Goal: Task Accomplishment & Management: Manage account settings

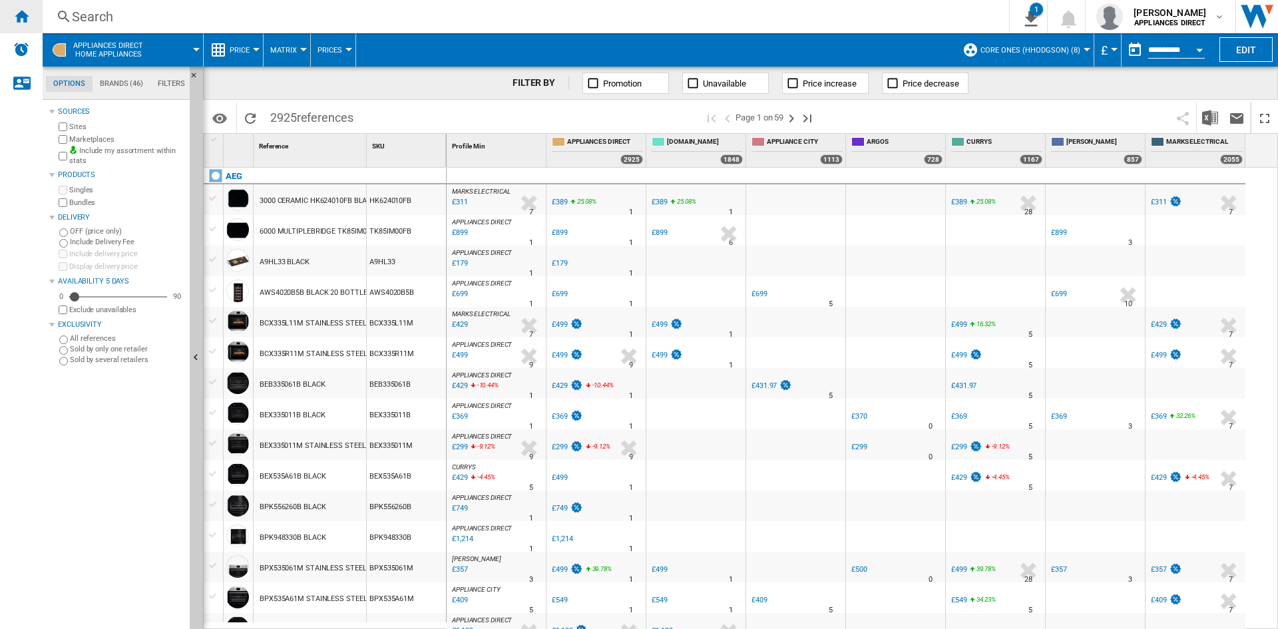
click at [14, 13] on ng-md-icon "Home" at bounding box center [21, 16] width 16 height 16
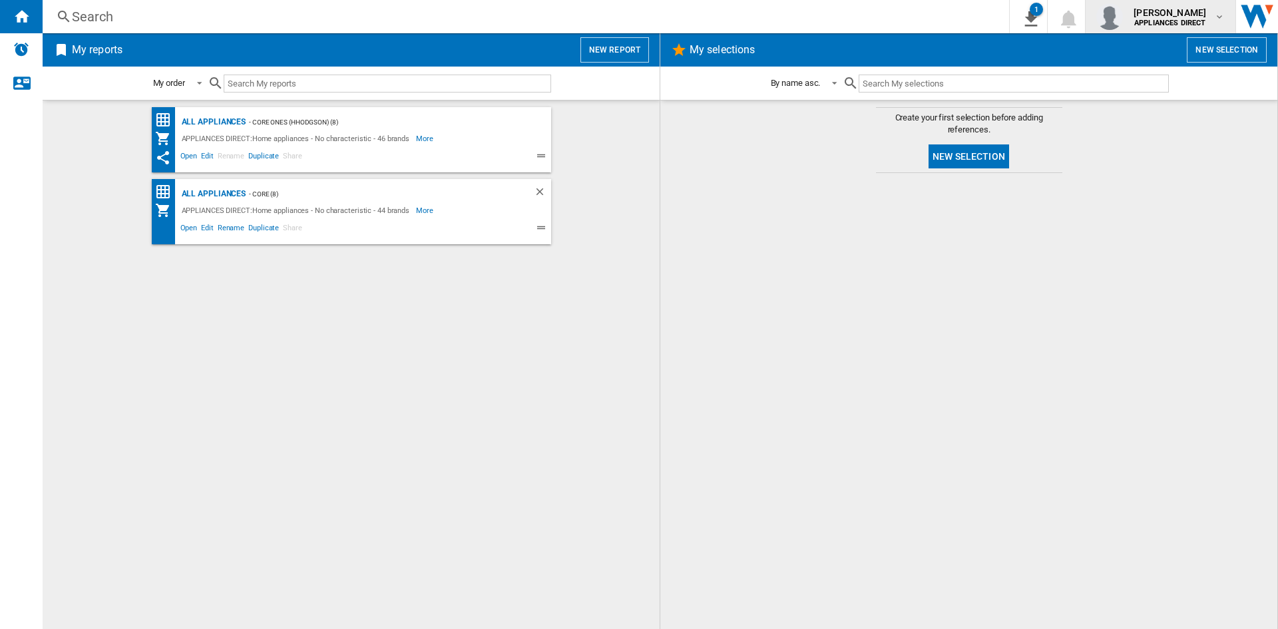
click at [1172, 18] on span "[PERSON_NAME]" at bounding box center [1170, 12] width 73 height 13
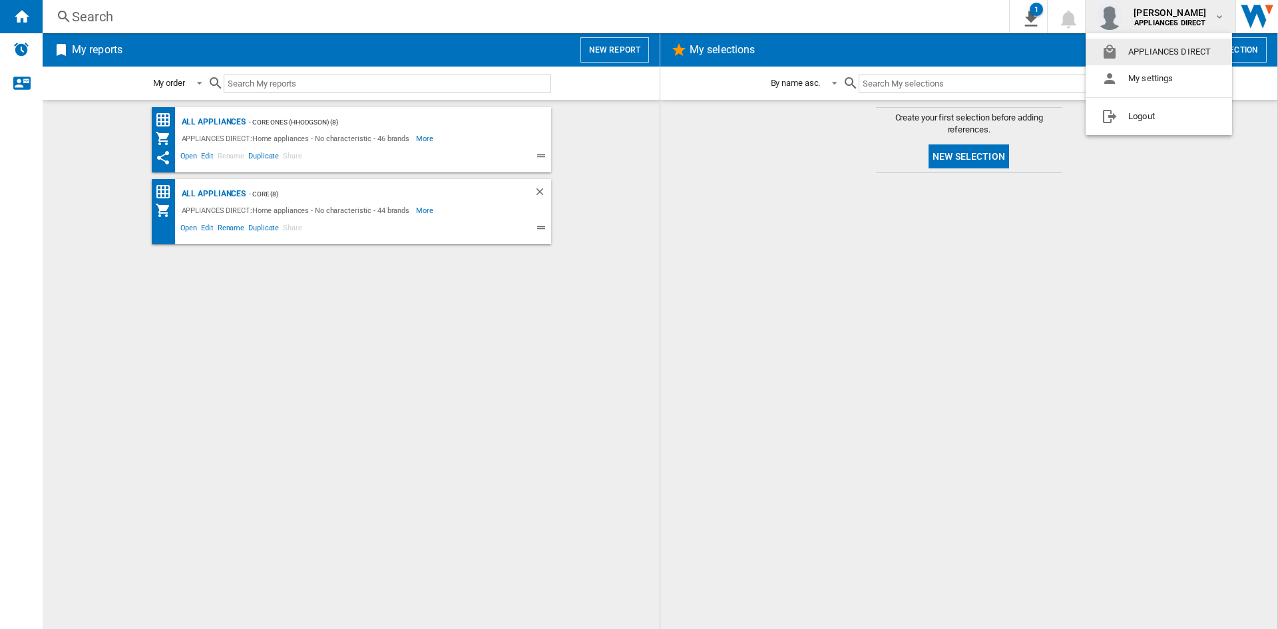
click at [710, 367] on md-backdrop at bounding box center [639, 314] width 1278 height 629
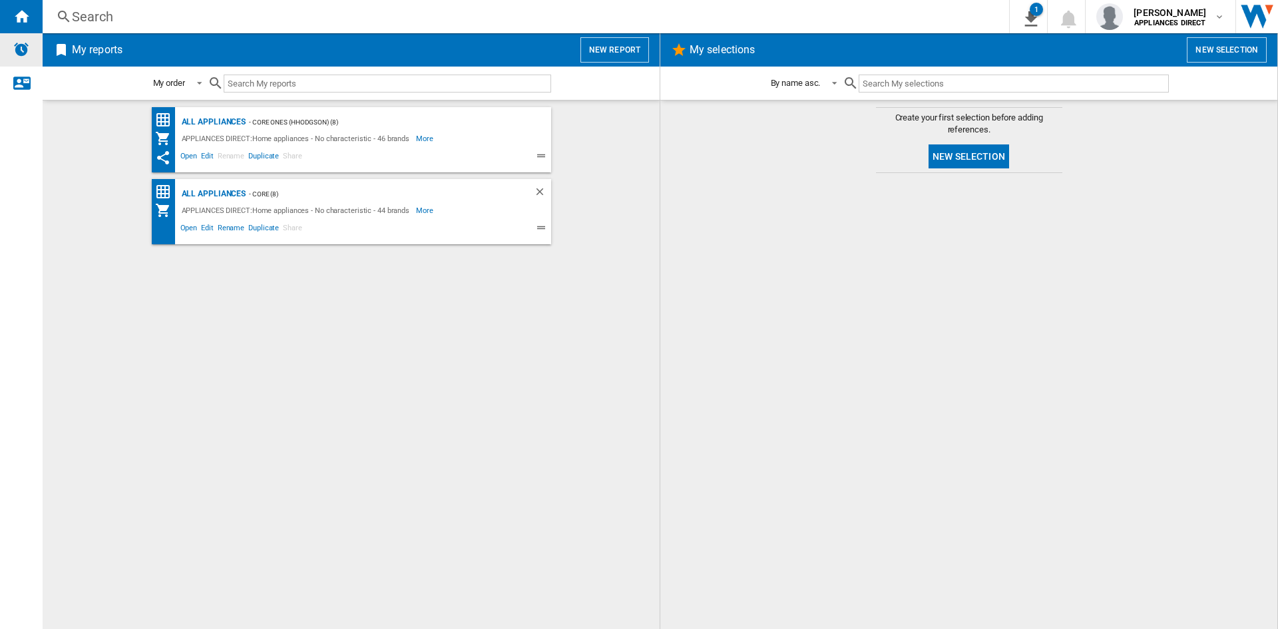
click at [18, 63] on div "Alerts" at bounding box center [21, 49] width 43 height 33
click at [1273, 15] on img "Open Wiser website" at bounding box center [1257, 16] width 42 height 33
click at [19, 42] on img "Alerts" at bounding box center [21, 49] width 16 height 16
click at [26, 52] on img "Alerts" at bounding box center [21, 49] width 16 height 16
click at [31, 96] on div "Contact us" at bounding box center [21, 83] width 43 height 33
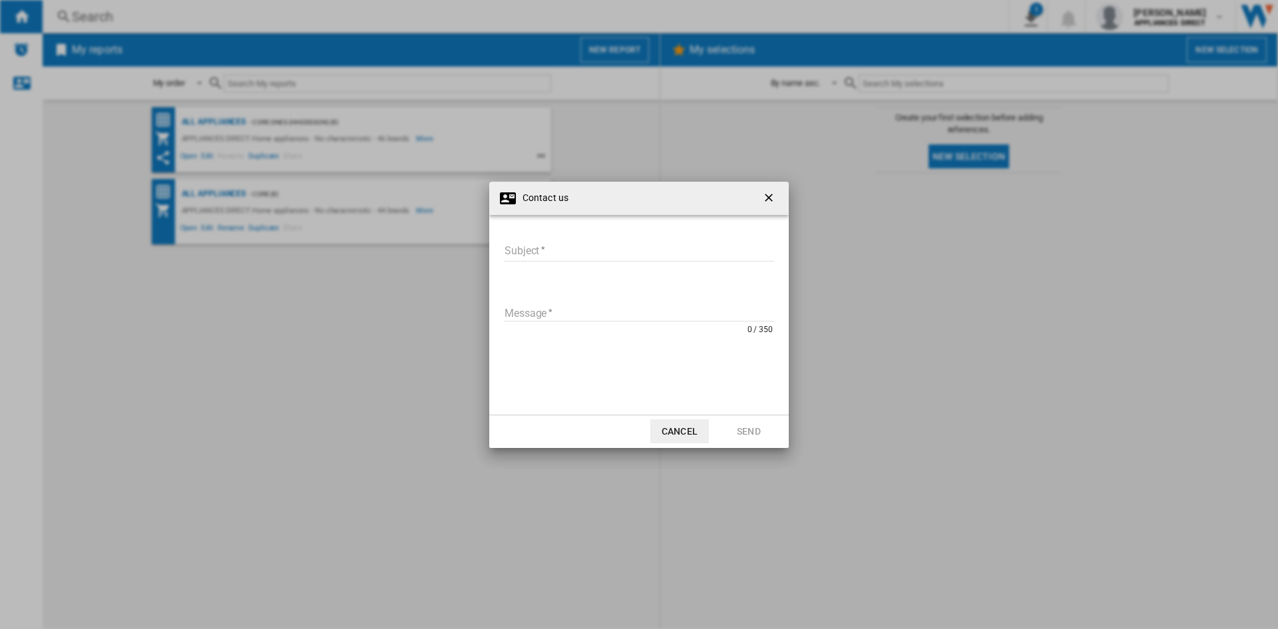
click at [771, 191] on ng-md-icon "getI18NText('BUTTONS.CLOSE_DIALOG')" at bounding box center [770, 199] width 16 height 16
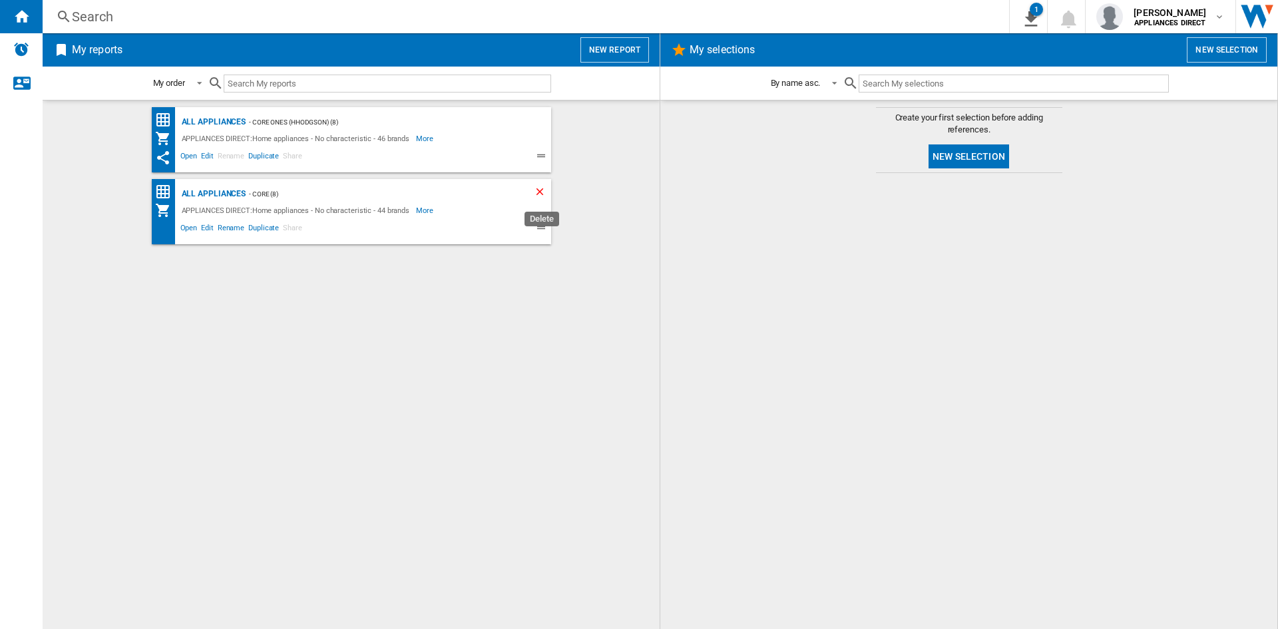
click at [537, 197] on ng-md-icon "Delete" at bounding box center [542, 194] width 16 height 16
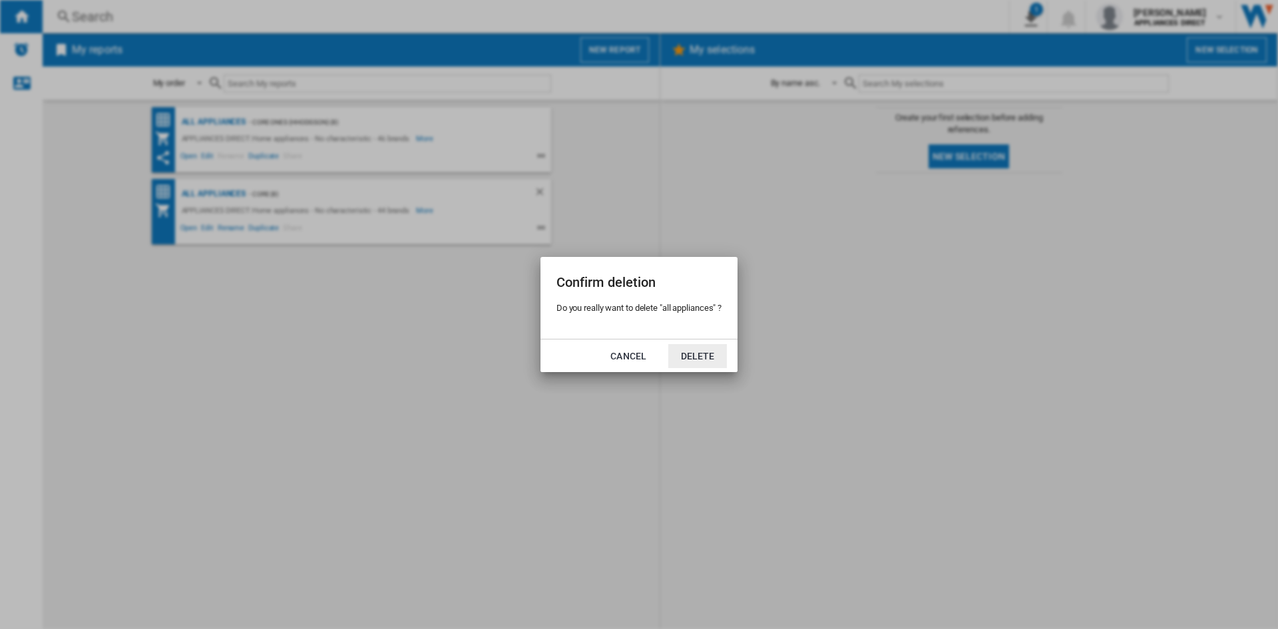
click at [716, 352] on button "Delete" at bounding box center [697, 356] width 59 height 24
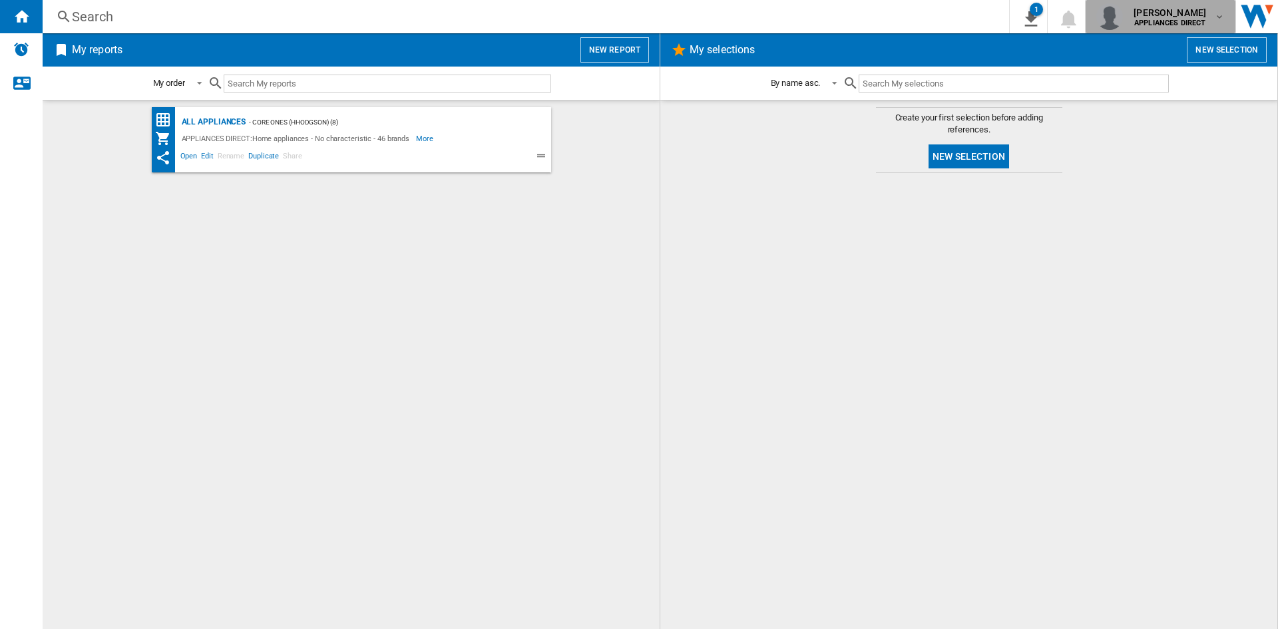
click at [1223, 21] on md-icon "button" at bounding box center [1219, 16] width 11 height 11
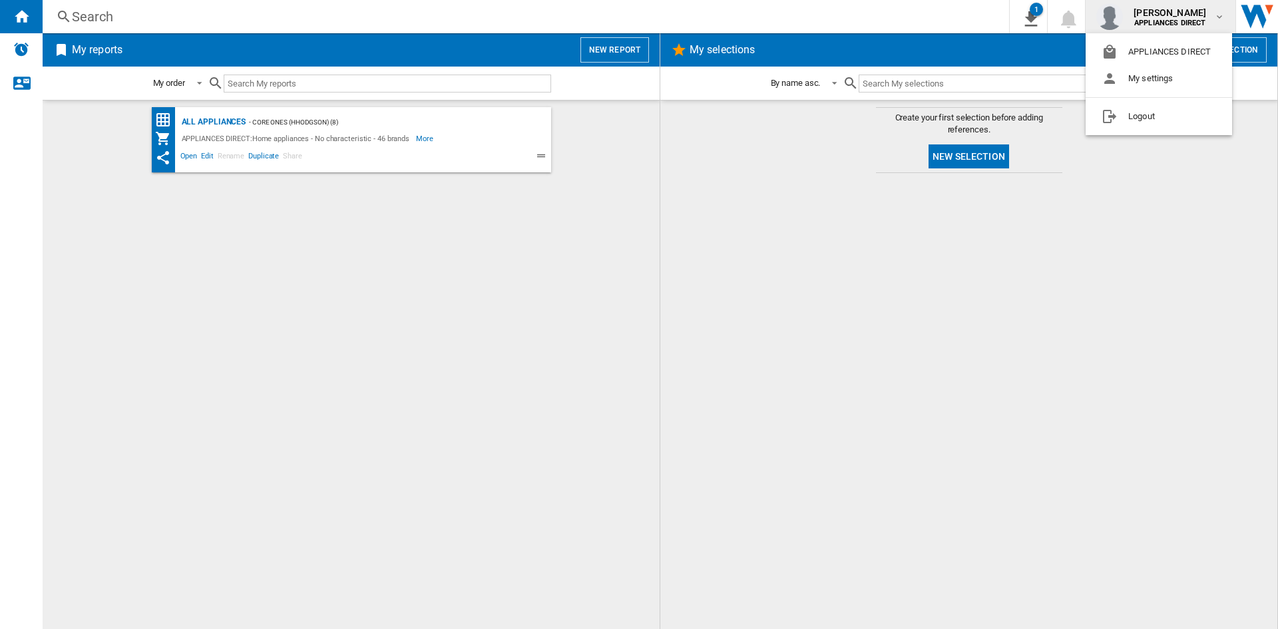
click at [1259, 19] on md-backdrop at bounding box center [639, 314] width 1278 height 629
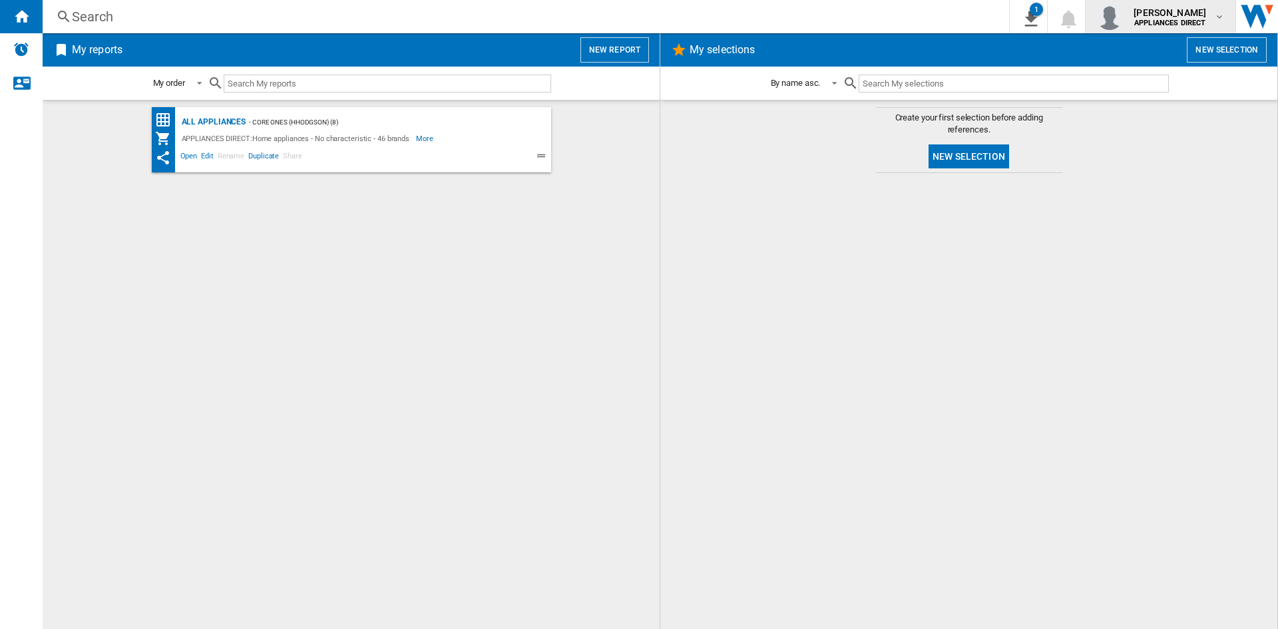
click at [1223, 16] on md-icon "button" at bounding box center [1219, 16] width 11 height 11
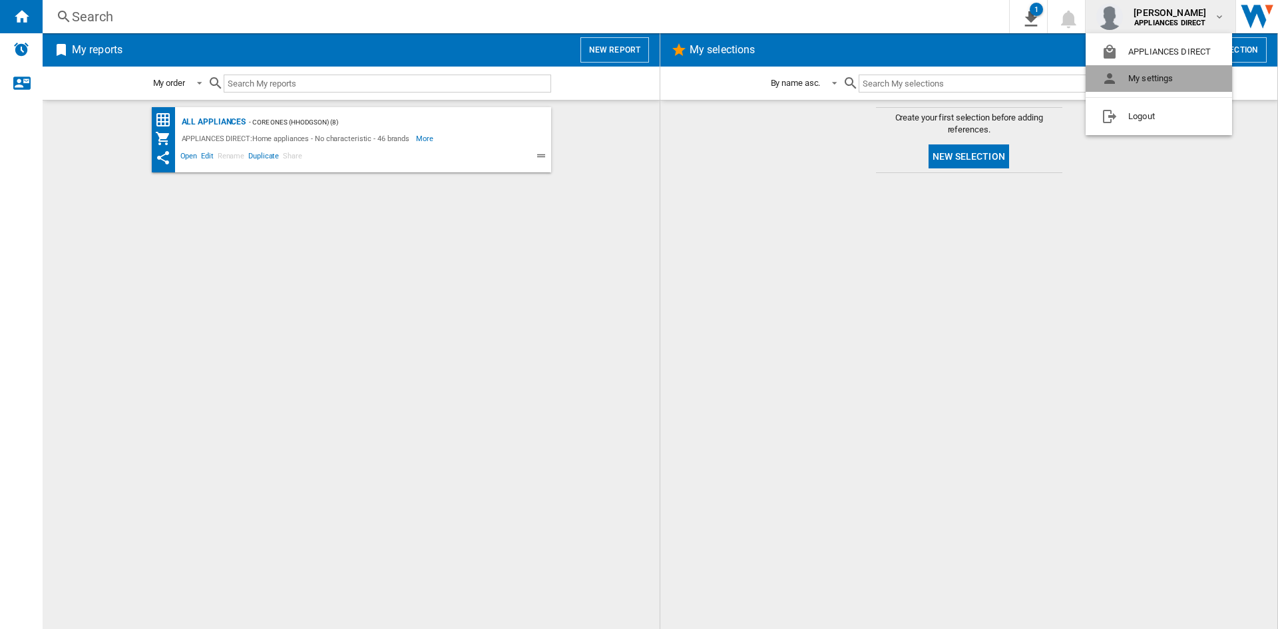
click at [1182, 81] on button "My settings" at bounding box center [1159, 78] width 146 height 27
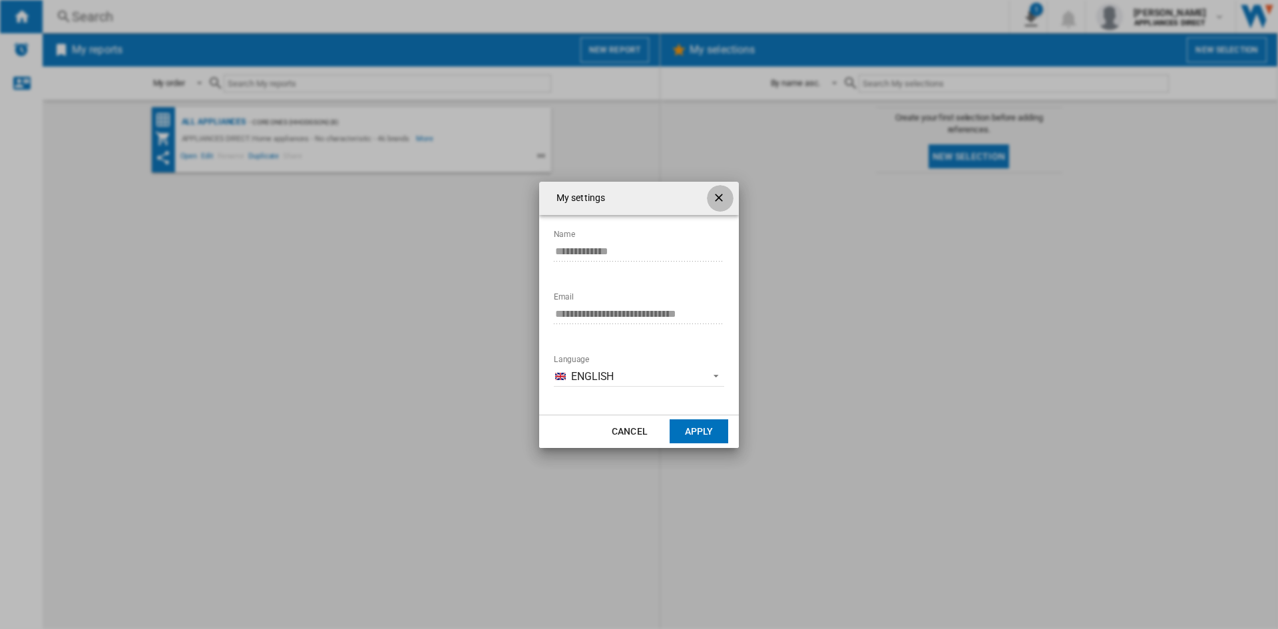
click at [728, 194] on button "button" at bounding box center [720, 198] width 27 height 27
